Goal: Transaction & Acquisition: Purchase product/service

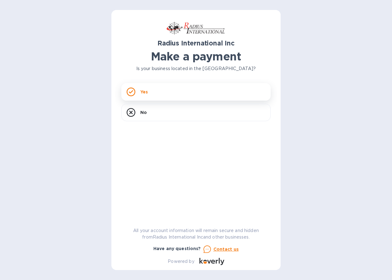
click at [151, 91] on div "Yes" at bounding box center [195, 91] width 149 height 17
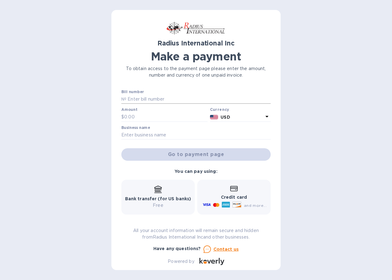
click at [140, 99] on input "text" at bounding box center [198, 99] width 144 height 9
paste input "SSI00098569"
type input "SSI00098569"
click at [134, 116] on input "text" at bounding box center [165, 116] width 83 height 9
type input "7,135.76"
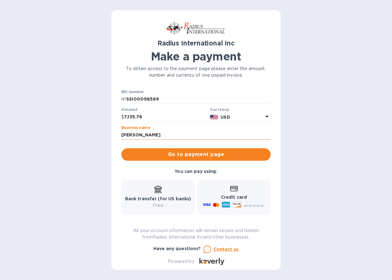
type input "[PERSON_NAME] Instrument Company"
click at [172, 156] on span "Go to payment page" at bounding box center [195, 153] width 139 height 7
